Goal: Task Accomplishment & Management: Complete application form

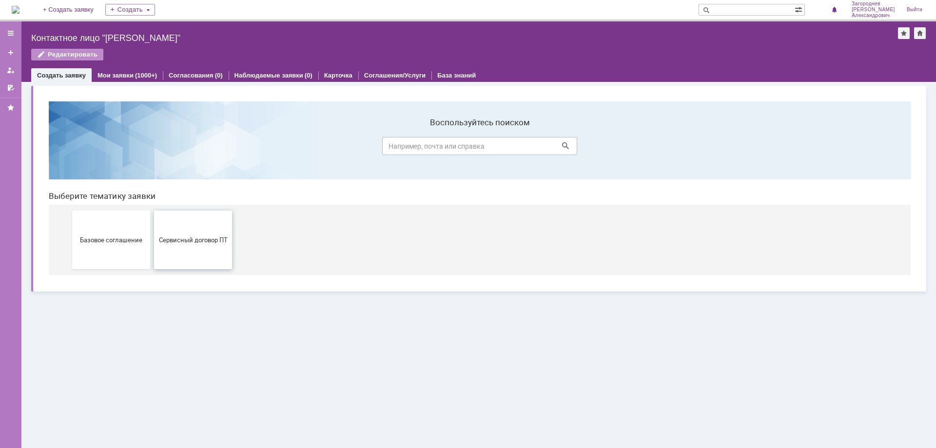
click at [209, 238] on span "Сервисный договор ПТ" at bounding box center [193, 239] width 72 height 7
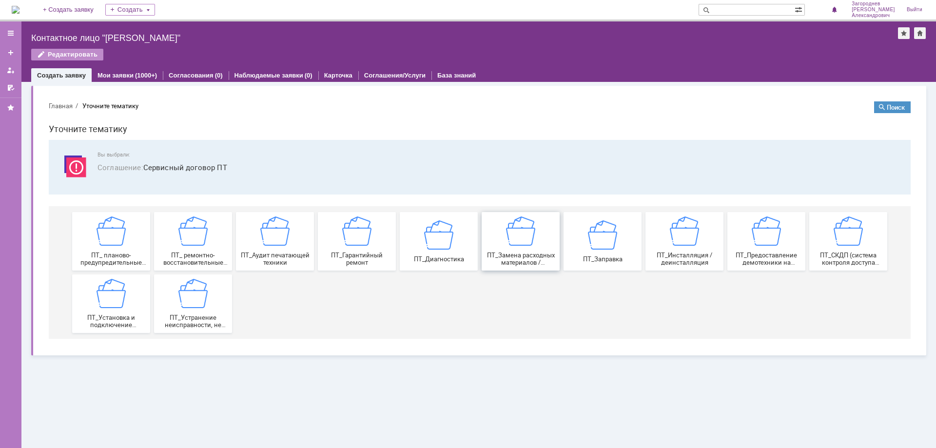
click at [535, 252] on span "ПТ_Замена расходных материалов / ресурсных деталей" at bounding box center [521, 259] width 72 height 15
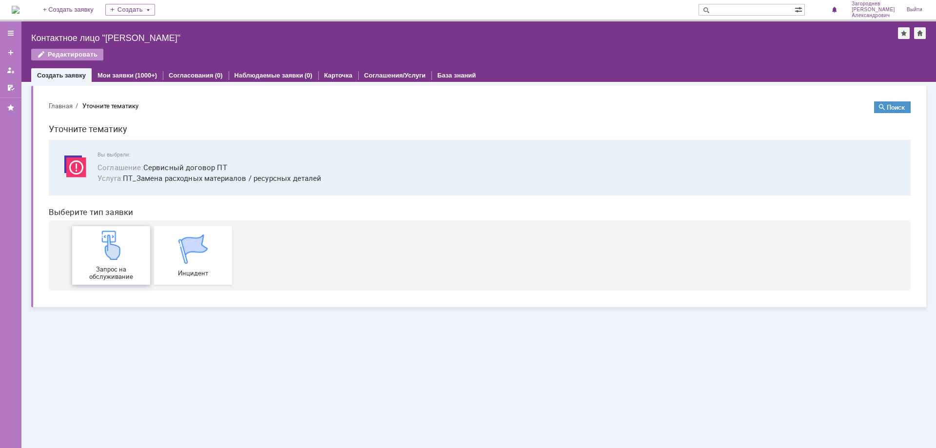
click at [118, 262] on div "Запрос на обслуживание" at bounding box center [111, 256] width 72 height 50
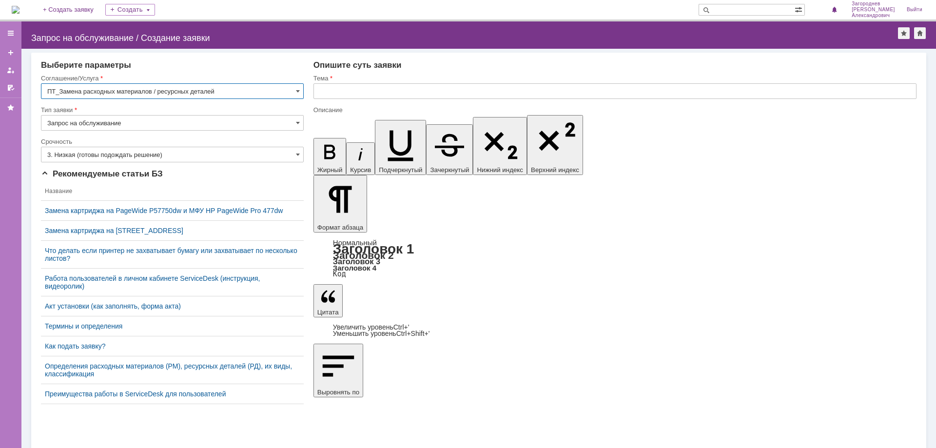
click at [344, 96] on input "text" at bounding box center [614, 91] width 603 height 16
type input "замена картриджа"
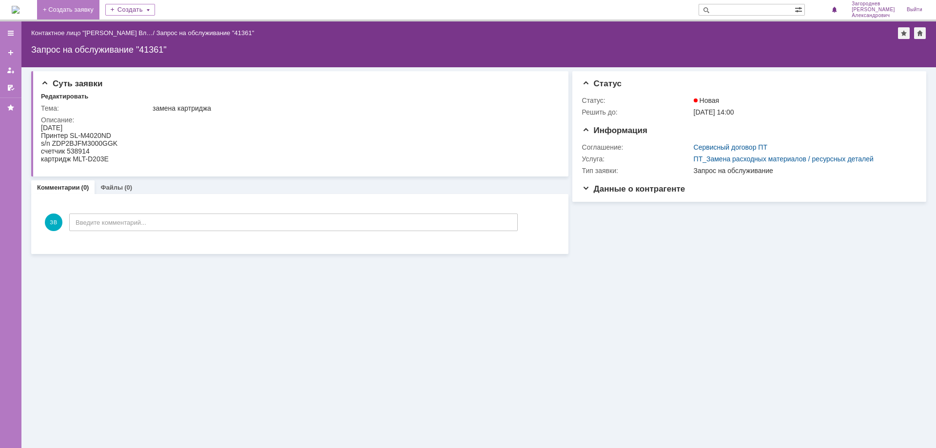
click at [99, 15] on link "+ Создать заявку" at bounding box center [68, 9] width 62 height 19
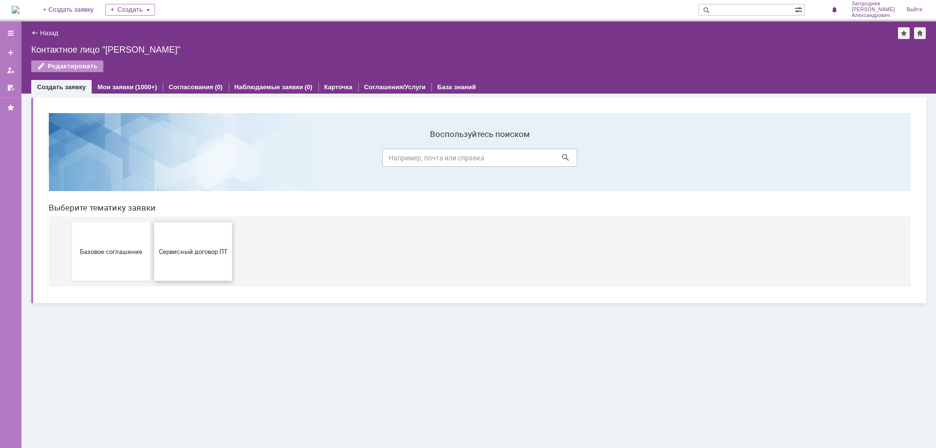
click at [206, 250] on span "Сервисный договор ПТ" at bounding box center [193, 251] width 72 height 7
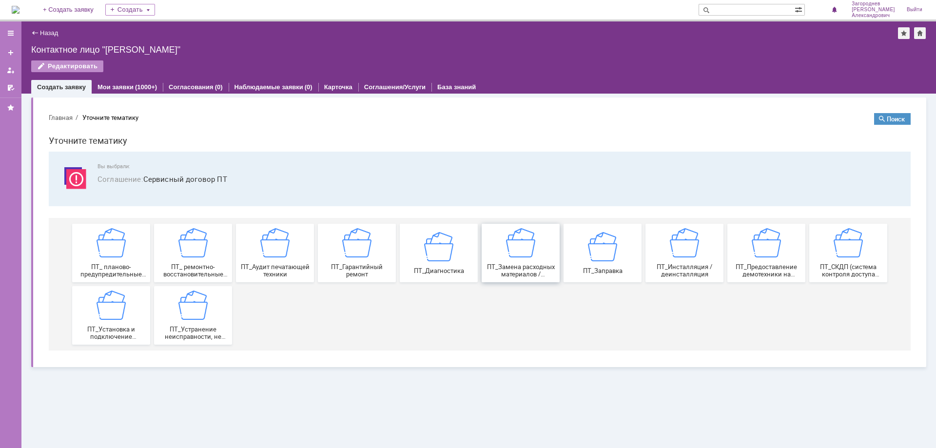
click at [528, 254] on img at bounding box center [520, 242] width 29 height 29
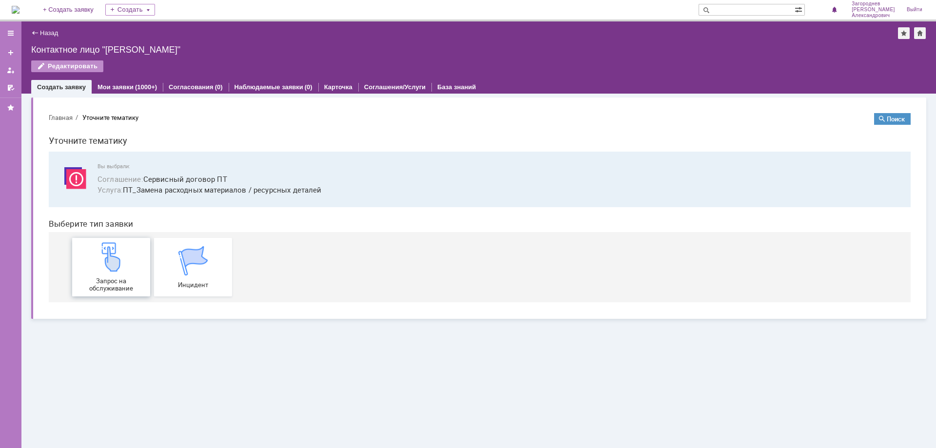
click at [108, 264] on img at bounding box center [111, 256] width 29 height 29
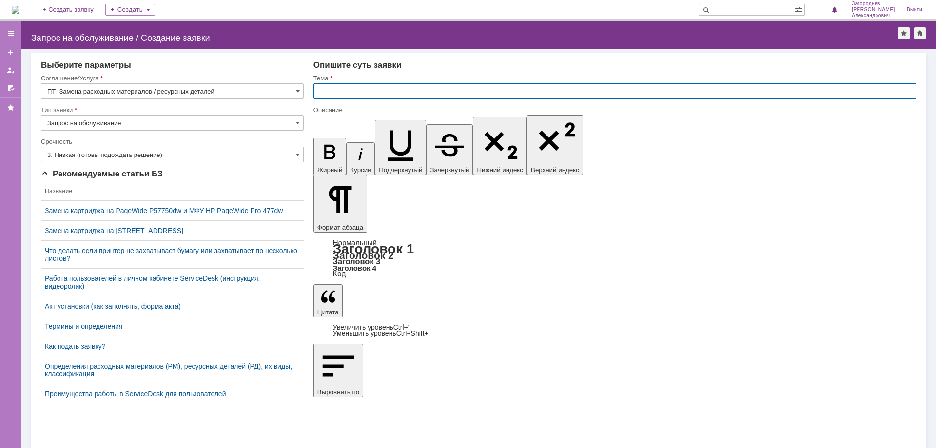
click at [370, 86] on input "text" at bounding box center [614, 91] width 603 height 16
type input "замена картриджа"
